Goal: Check status: Check status

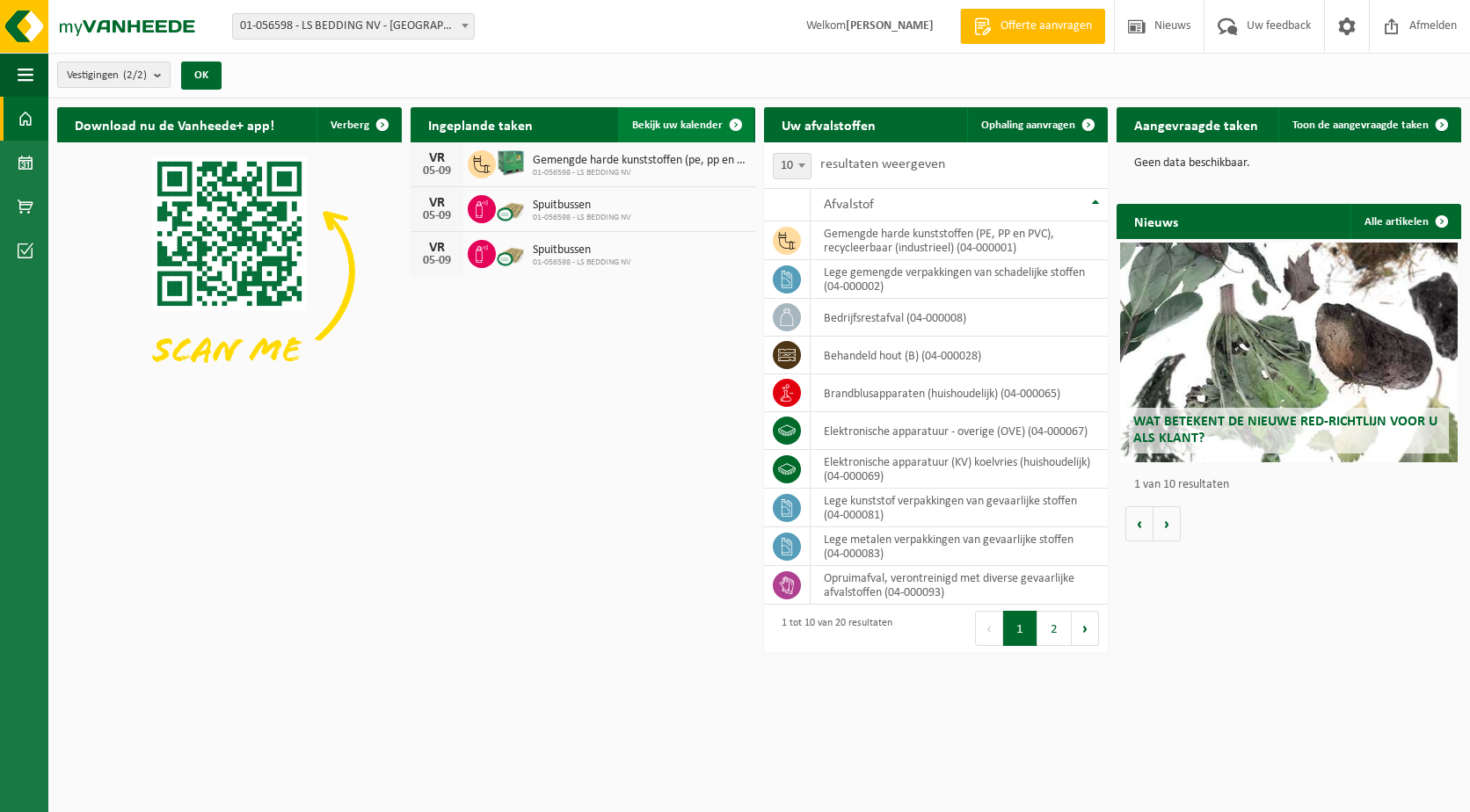
click at [675, 122] on span "Bekijk uw kalender" at bounding box center [677, 125] width 91 height 12
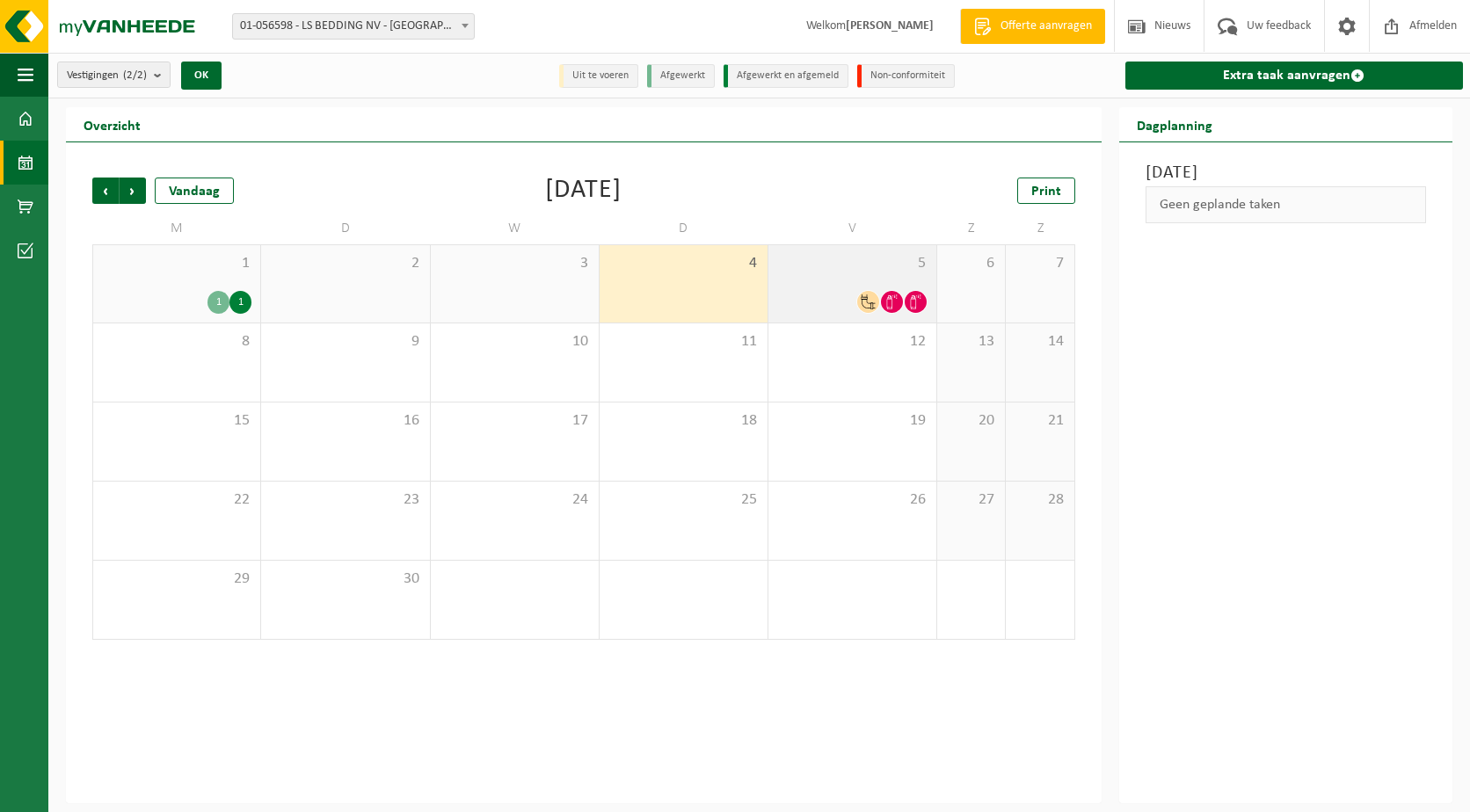
click at [853, 290] on div at bounding box center [852, 302] width 150 height 23
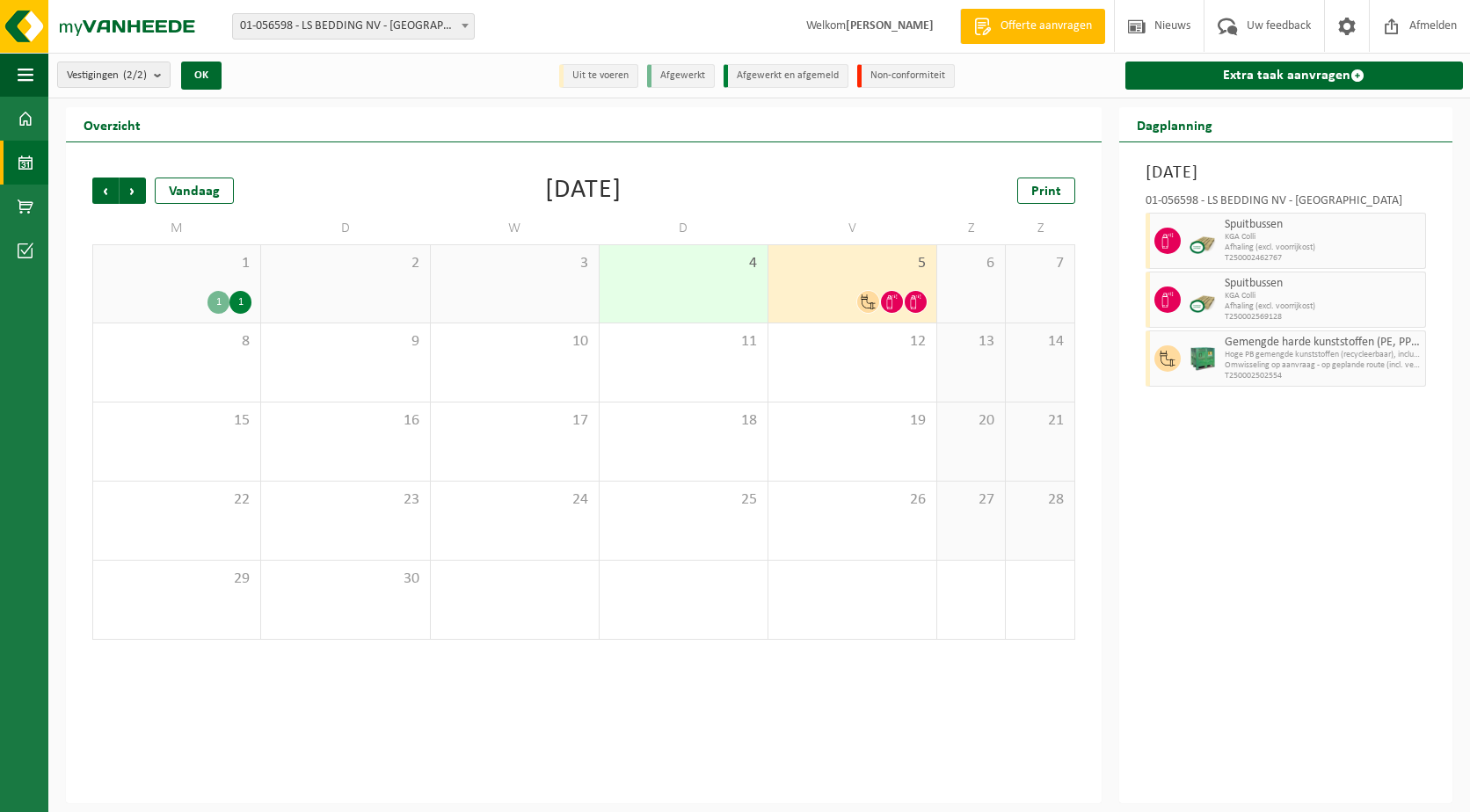
click at [1256, 296] on span "KGA Colli" at bounding box center [1322, 296] width 196 height 11
click at [1195, 306] on img at bounding box center [1202, 299] width 26 height 26
click at [1261, 493] on div "[DATE] 01-056598 - LS BEDDING NV - MALDEGEM Spuitbussen KGA Colli Afhaling (exc…" at bounding box center [1285, 473] width 333 height 661
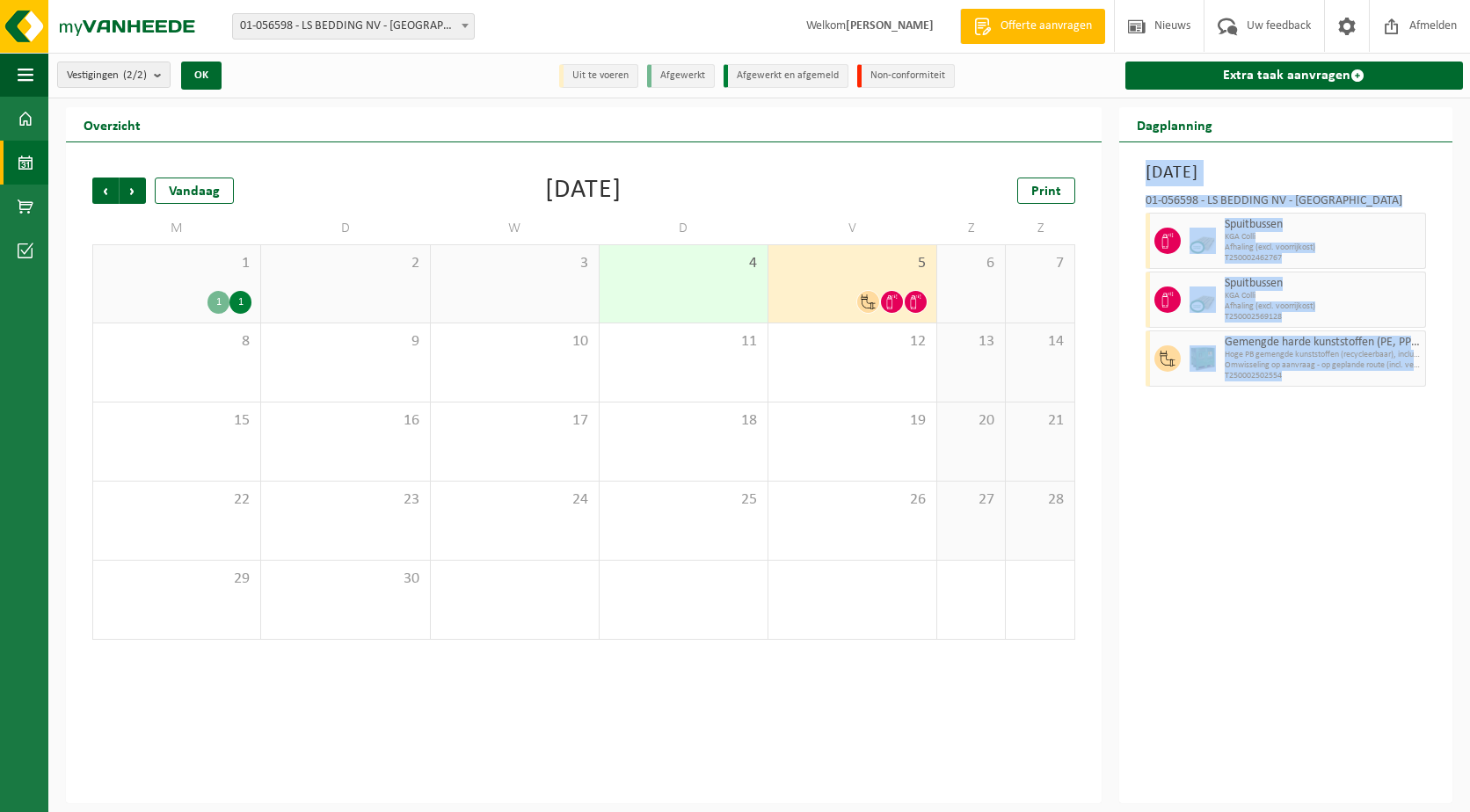
drag, startPoint x: 1123, startPoint y: 147, endPoint x: 1291, endPoint y: 418, distance: 318.8
click at [1291, 418] on div "[DATE] 01-056598 - LS BEDDING NV - MALDEGEM Spuitbussen KGA Colli Afhaling (exc…" at bounding box center [1285, 473] width 333 height 661
drag, startPoint x: 1291, startPoint y: 418, endPoint x: 1331, endPoint y: 458, distance: 56.6
click at [1331, 458] on div "[DATE] 01-056598 - LS BEDDING NV - MALDEGEM Spuitbussen KGA Colli Afhaling (exc…" at bounding box center [1285, 473] width 333 height 661
drag, startPoint x: 1373, startPoint y: 447, endPoint x: 1142, endPoint y: 227, distance: 319.0
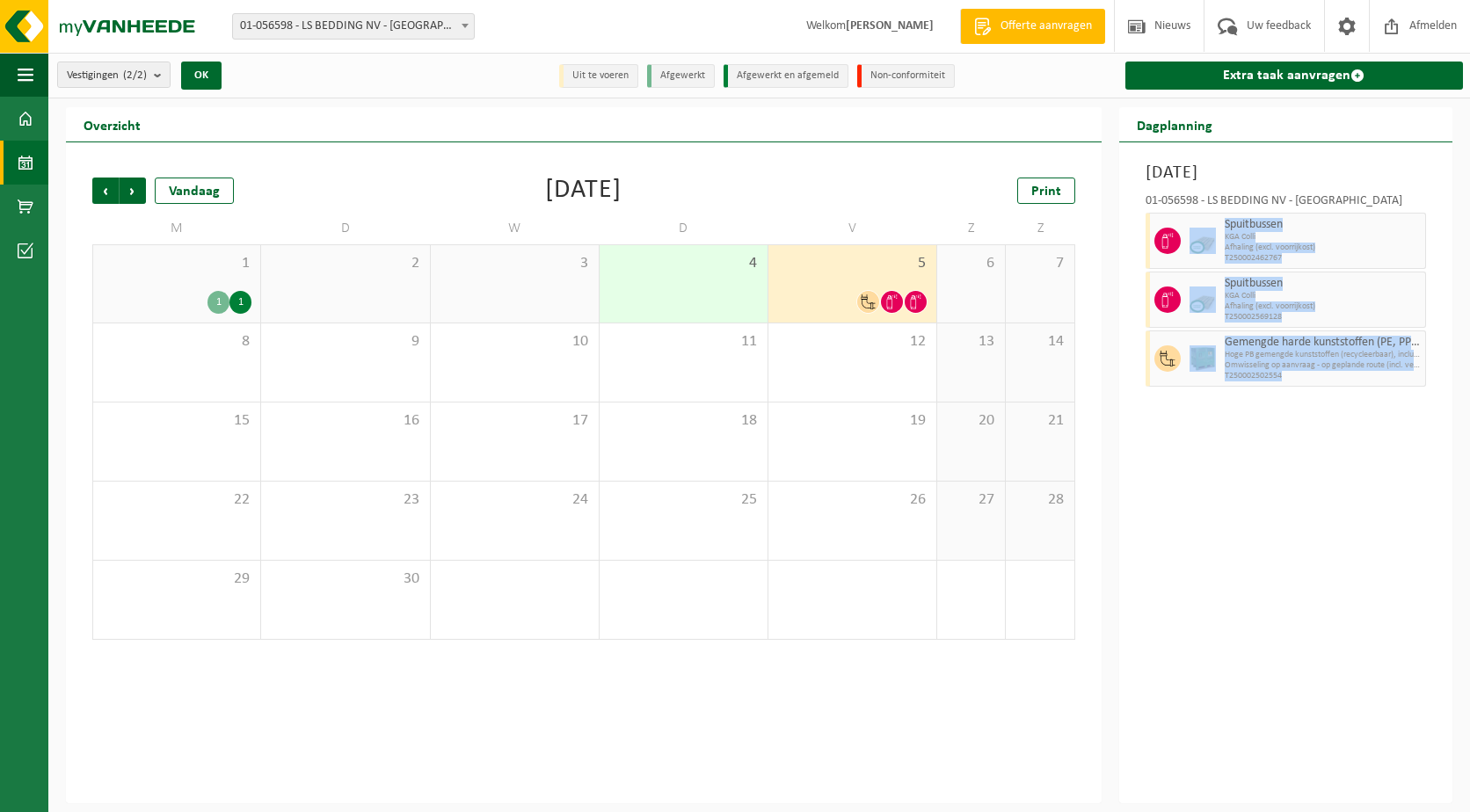
click at [1142, 227] on div "[DATE] 01-056598 - LS BEDDING NV - MALDEGEM Spuitbussen KGA Colli Afhaling (exc…" at bounding box center [1285, 473] width 333 height 661
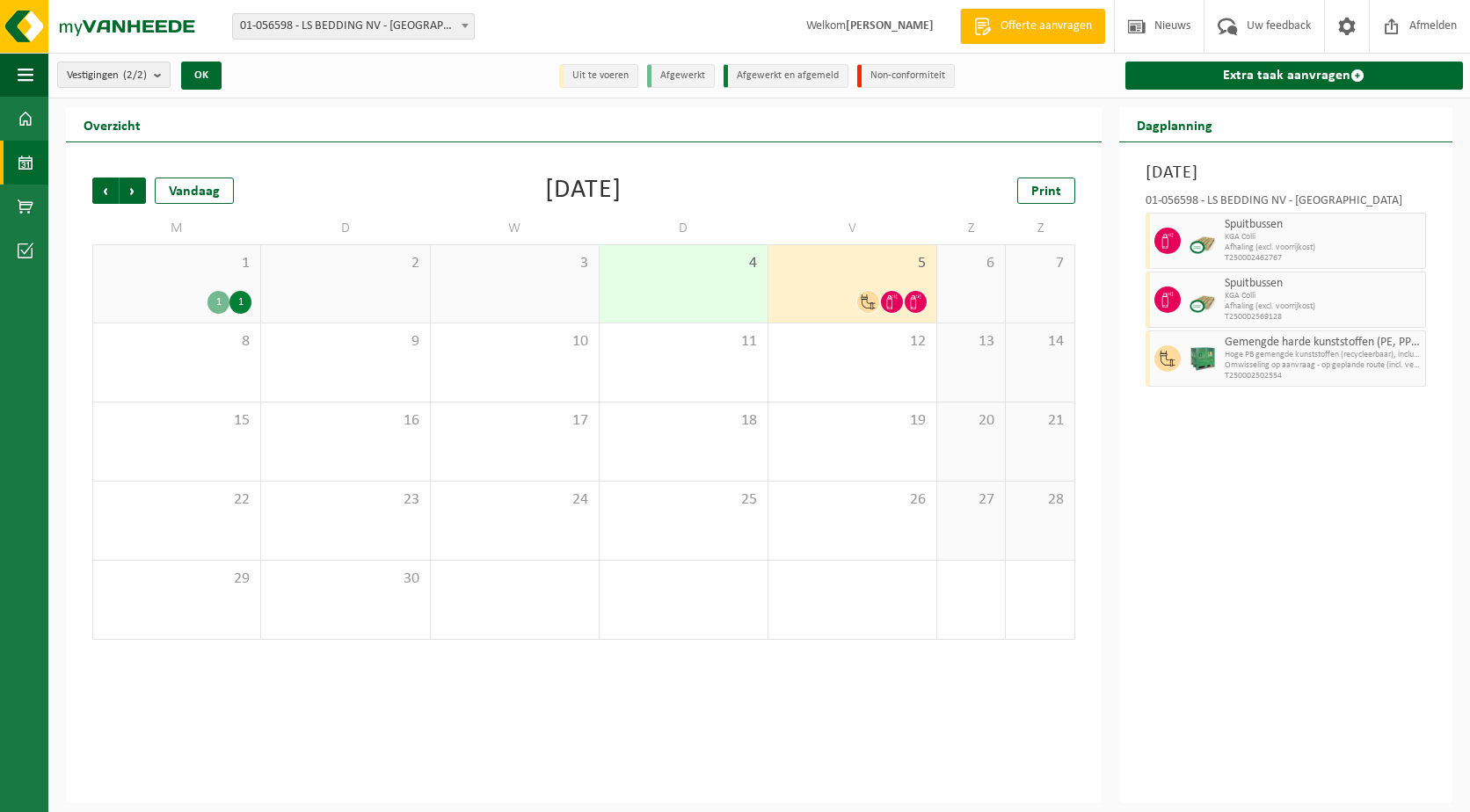
click at [1142, 227] on div "01-056598 - LS BEDDING NV - MALDEGEM Spuitbussen KGA Colli Afhaling (excl. voor…" at bounding box center [1285, 287] width 298 height 203
click at [923, 273] on div "5" at bounding box center [852, 284] width 168 height 77
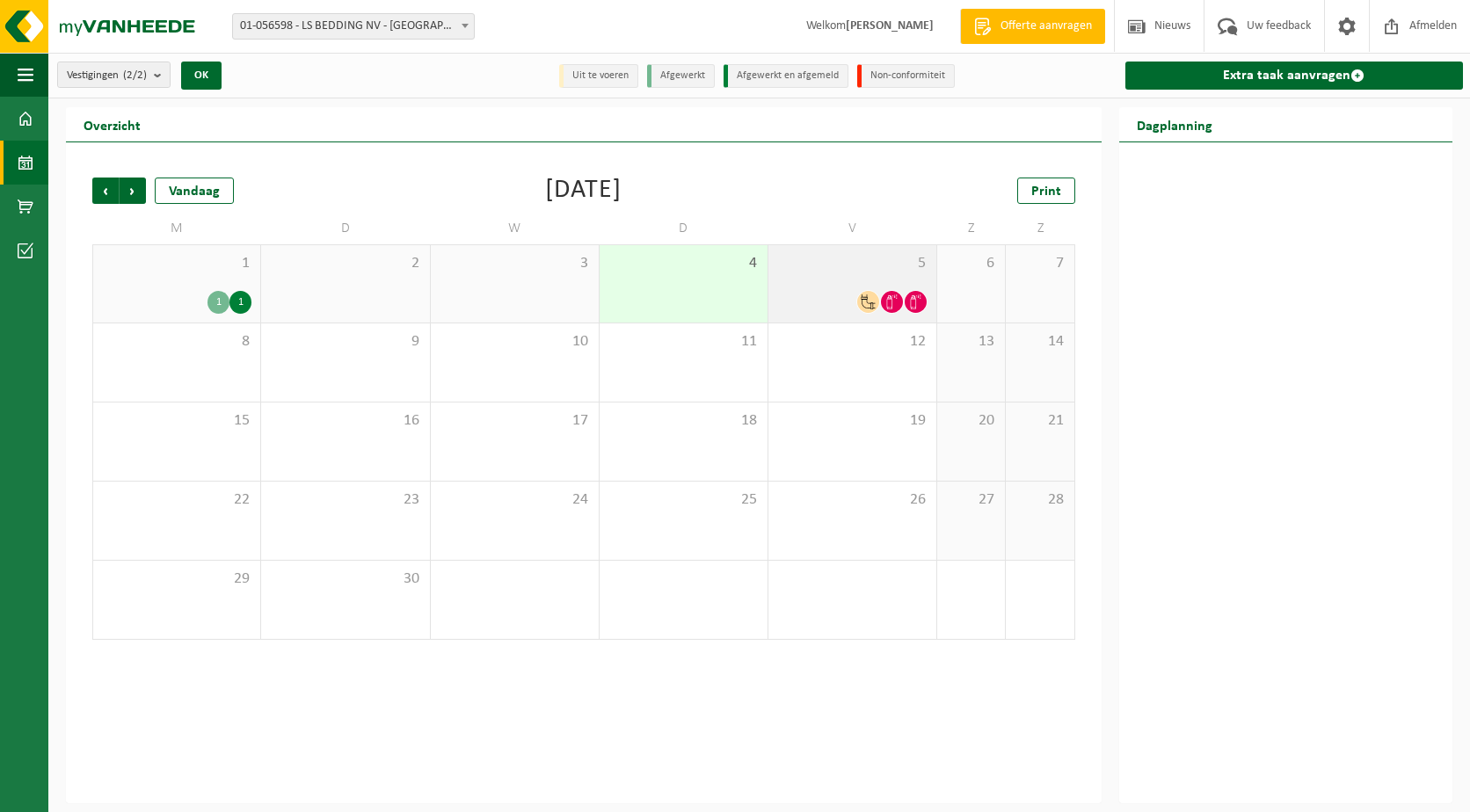
click at [923, 273] on div "5" at bounding box center [852, 284] width 168 height 77
click at [890, 271] on span "5" at bounding box center [852, 263] width 150 height 19
click at [893, 276] on div "5" at bounding box center [852, 284] width 168 height 77
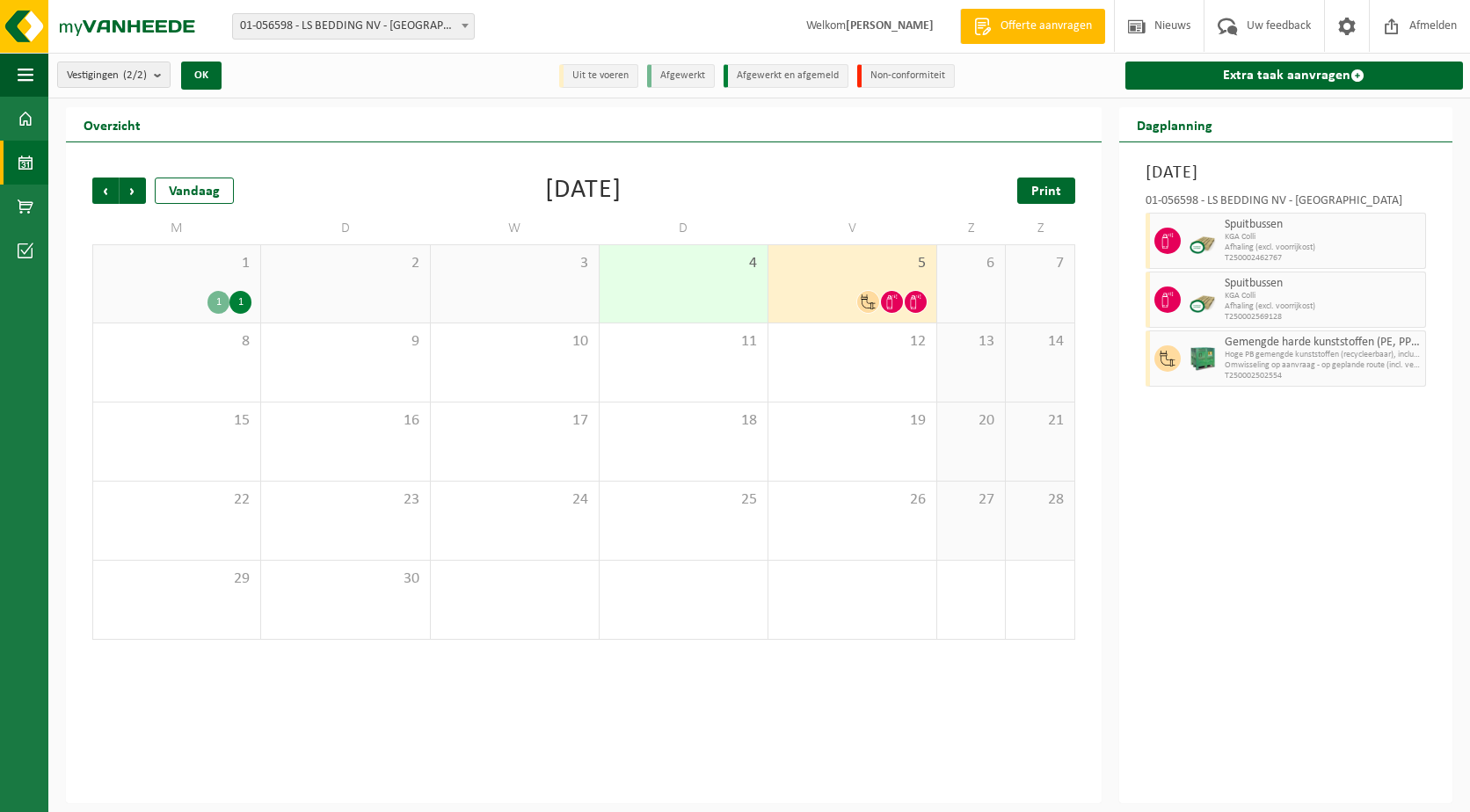
click at [1057, 194] on span "Print" at bounding box center [1046, 192] width 30 height 14
